Goal: Navigation & Orientation: Understand site structure

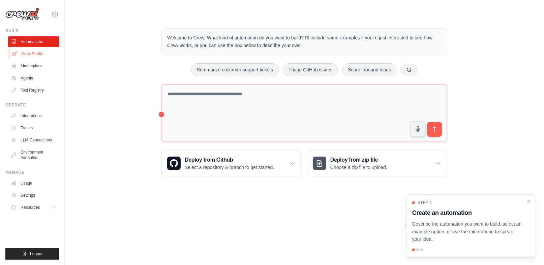
click at [37, 55] on link "Crew Studio" at bounding box center [34, 54] width 51 height 11
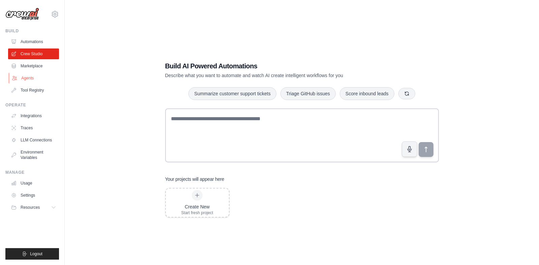
click at [26, 78] on link "Agents" at bounding box center [34, 78] width 51 height 11
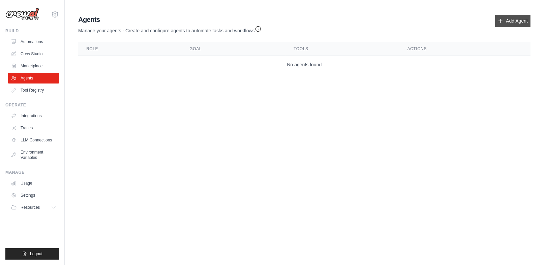
click at [504, 19] on link "Add Agent" at bounding box center [512, 21] width 35 height 12
click at [516, 25] on link "Add Agent" at bounding box center [512, 21] width 35 height 12
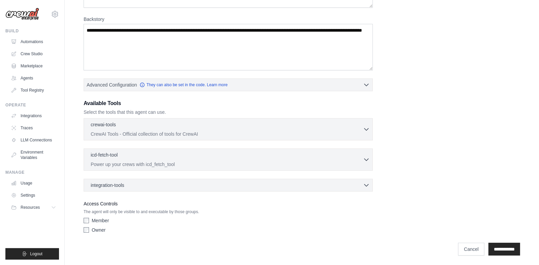
scroll to position [39, 0]
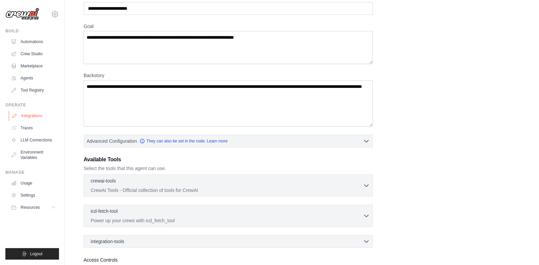
click at [31, 118] on link "Integrations" at bounding box center [34, 116] width 51 height 11
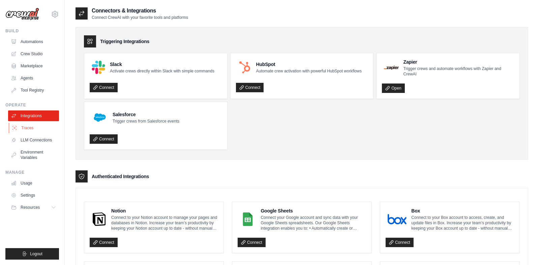
click at [31, 128] on link "Traces" at bounding box center [34, 128] width 51 height 11
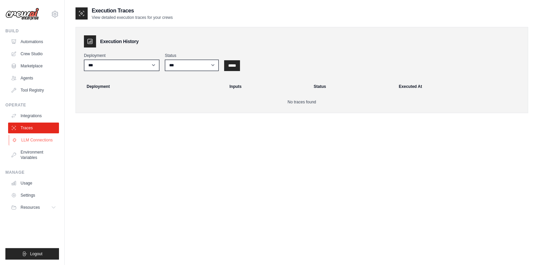
click at [31, 138] on link "LLM Connections" at bounding box center [34, 140] width 51 height 11
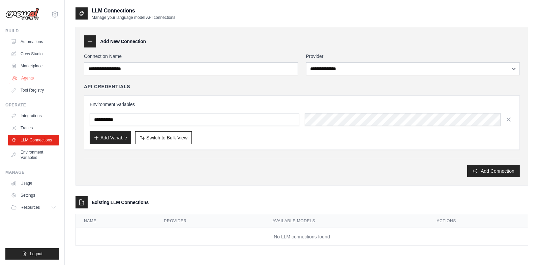
click at [32, 78] on link "Agents" at bounding box center [34, 78] width 51 height 11
